Goal: Check status: Check status

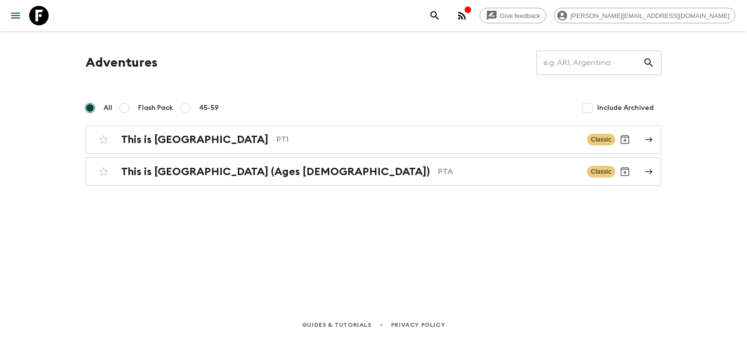
click at [584, 14] on div "Give feedback [PERSON_NAME][EMAIL_ADDRESS][DOMAIN_NAME]" at bounding box center [580, 15] width 310 height 19
click at [472, 14] on div "button" at bounding box center [468, 11] width 8 height 10
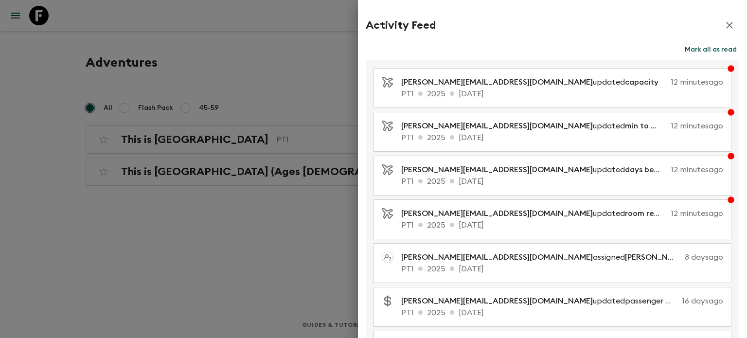
click at [705, 46] on button "Mark all as read" at bounding box center [711, 50] width 57 height 14
click at [724, 22] on icon "button" at bounding box center [730, 25] width 12 height 12
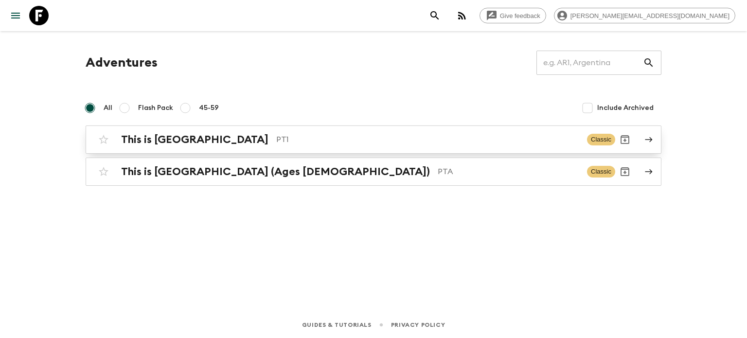
click at [276, 144] on p "PT1" at bounding box center [427, 140] width 303 height 12
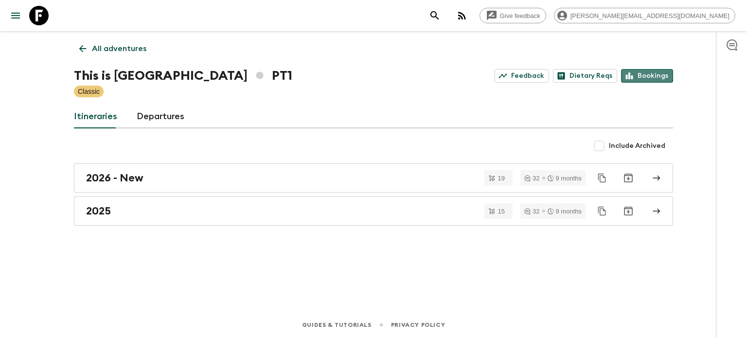
click at [644, 73] on link "Bookings" at bounding box center [647, 76] width 52 height 14
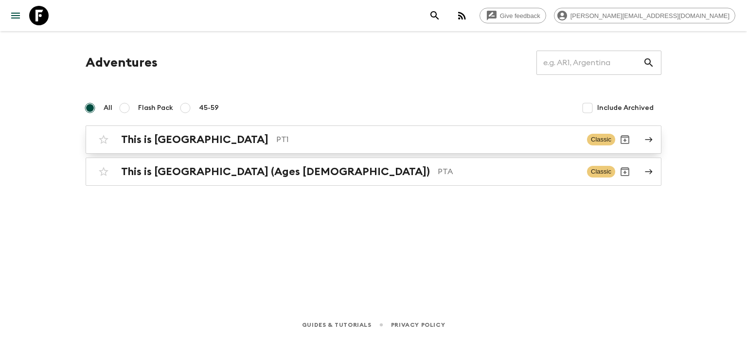
click at [276, 137] on p "PT1" at bounding box center [427, 140] width 303 height 12
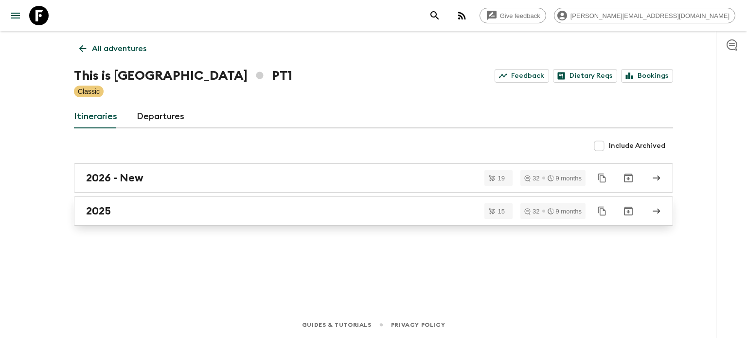
click at [237, 207] on div "2025" at bounding box center [364, 211] width 557 height 13
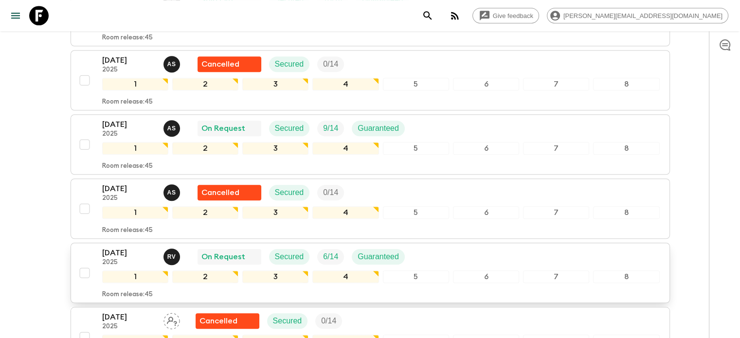
scroll to position [747, 0]
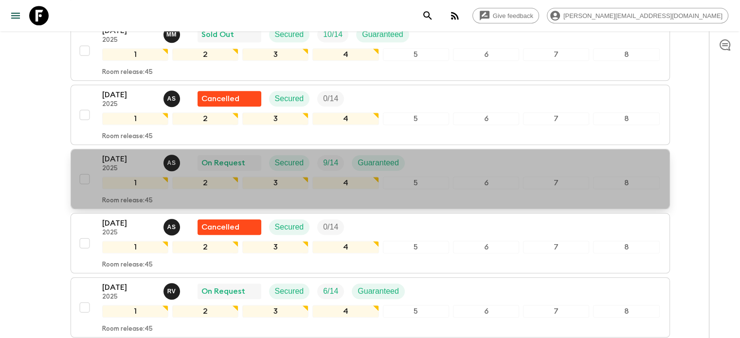
click at [415, 164] on div "[DATE] 2025 A S On Request Secured 9 / 14 Guaranteed" at bounding box center [381, 162] width 558 height 19
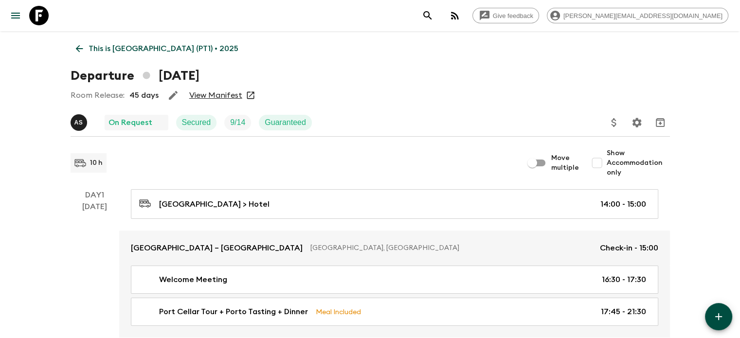
click at [235, 93] on link "View Manifest" at bounding box center [215, 95] width 53 height 10
